Goal: Task Accomplishment & Management: Manage account settings

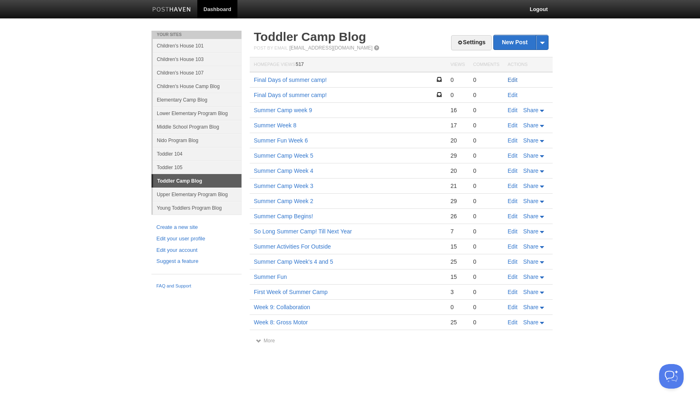
click at [511, 80] on link "Edit" at bounding box center [513, 80] width 10 height 7
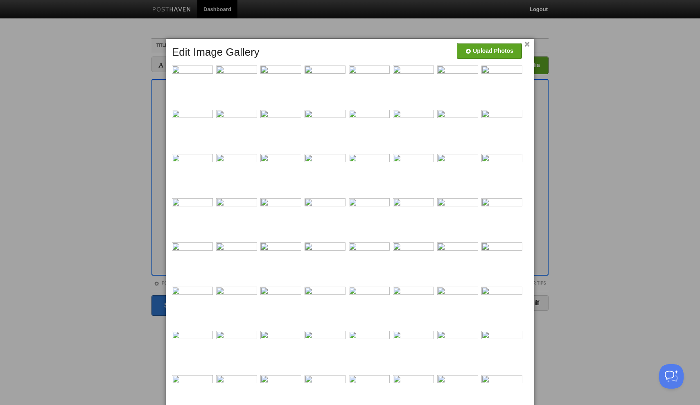
click at [529, 45] on link "×" at bounding box center [526, 44] width 5 height 5
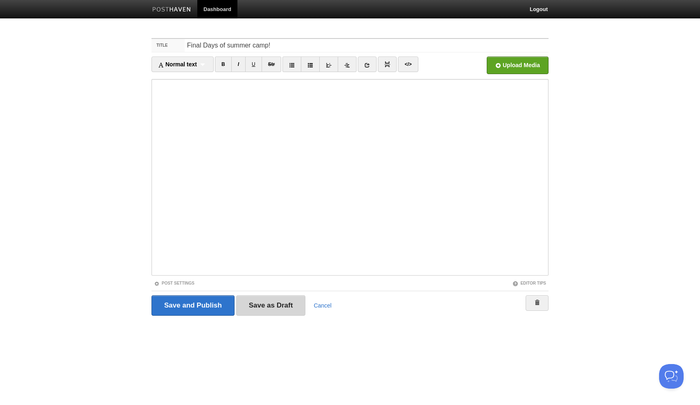
click at [281, 306] on input "Save as Draft" at bounding box center [271, 305] width 70 height 20
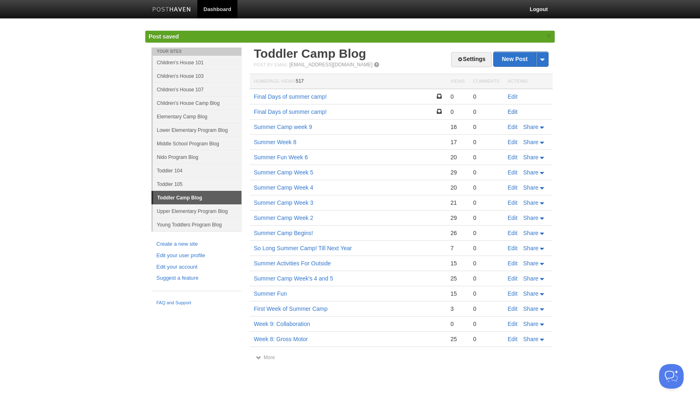
click at [514, 114] on link "Edit" at bounding box center [513, 111] width 10 height 7
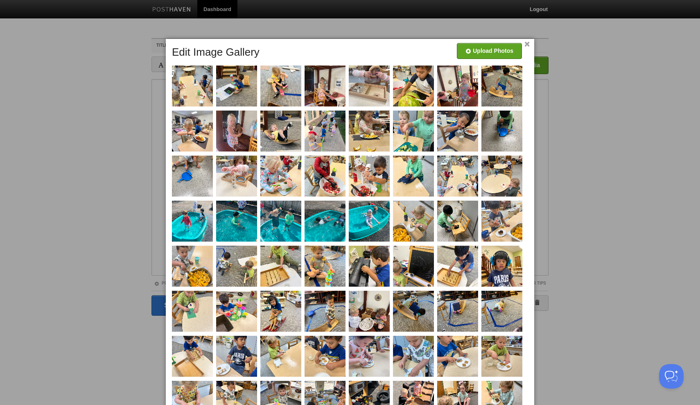
click at [527, 43] on link "×" at bounding box center [526, 44] width 5 height 5
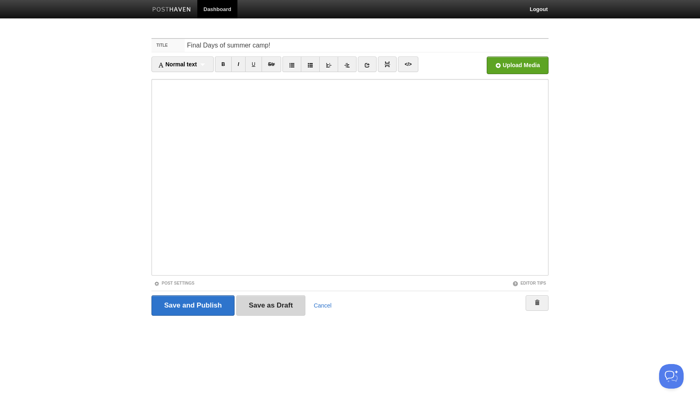
click at [268, 303] on input "Save as Draft" at bounding box center [271, 305] width 70 height 20
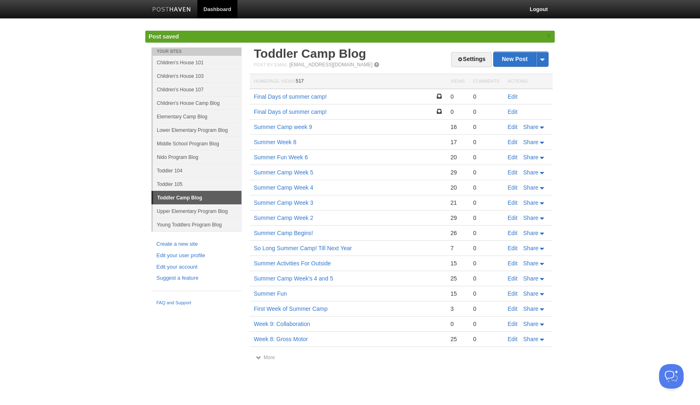
click at [512, 97] on link "Edit" at bounding box center [513, 96] width 10 height 7
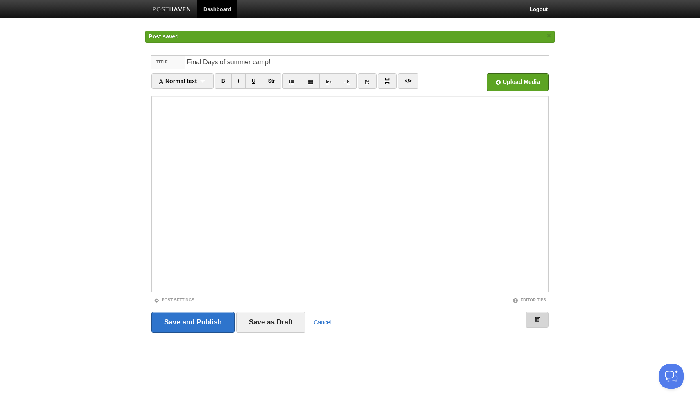
click at [543, 320] on link at bounding box center [537, 320] width 23 height 16
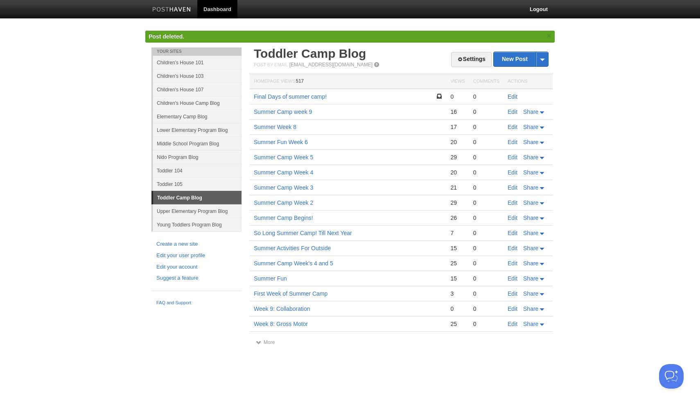
click at [515, 97] on link "Edit" at bounding box center [513, 96] width 10 height 7
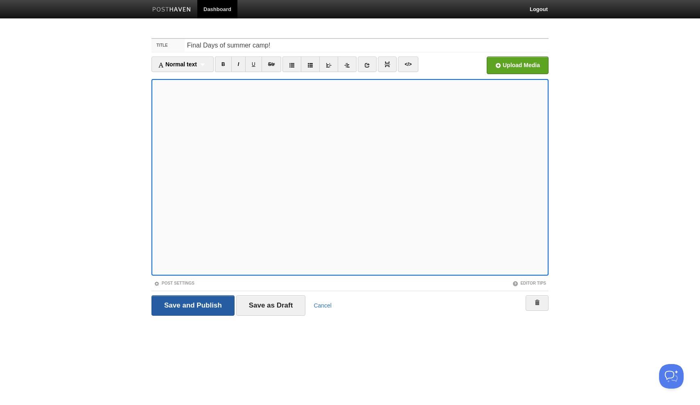
click at [201, 310] on input "Save and Publish" at bounding box center [192, 305] width 83 height 20
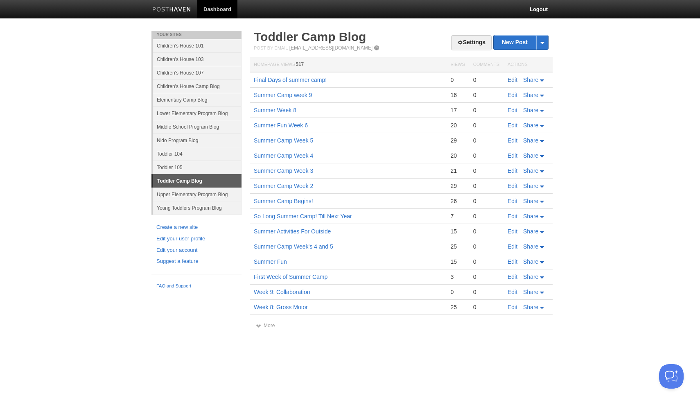
click at [516, 80] on link "Edit" at bounding box center [513, 80] width 10 height 7
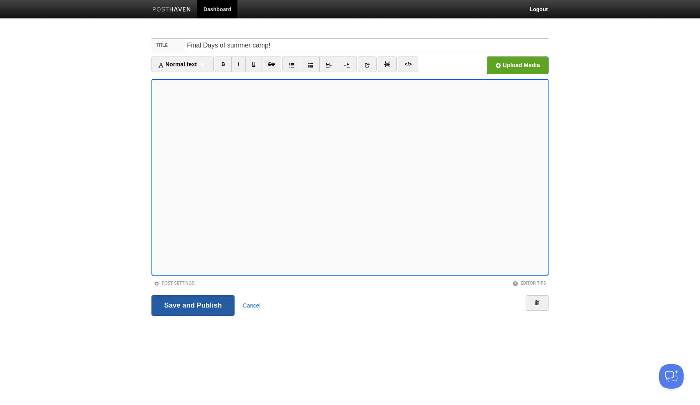
click at [222, 310] on input "Save and Publish" at bounding box center [192, 305] width 83 height 20
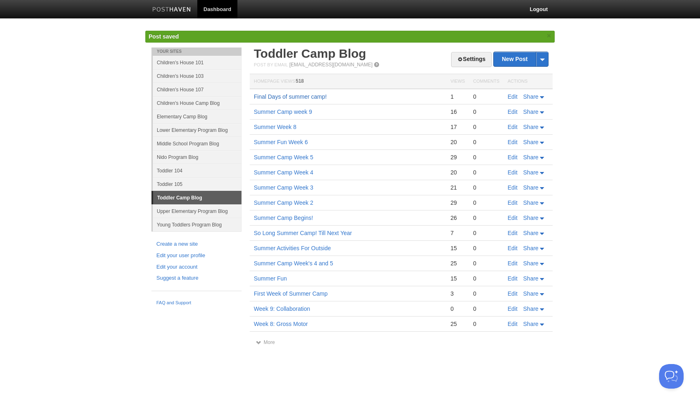
click at [313, 96] on link "Final Days of summer camp!" at bounding box center [290, 96] width 73 height 7
